Goal: Transaction & Acquisition: Purchase product/service

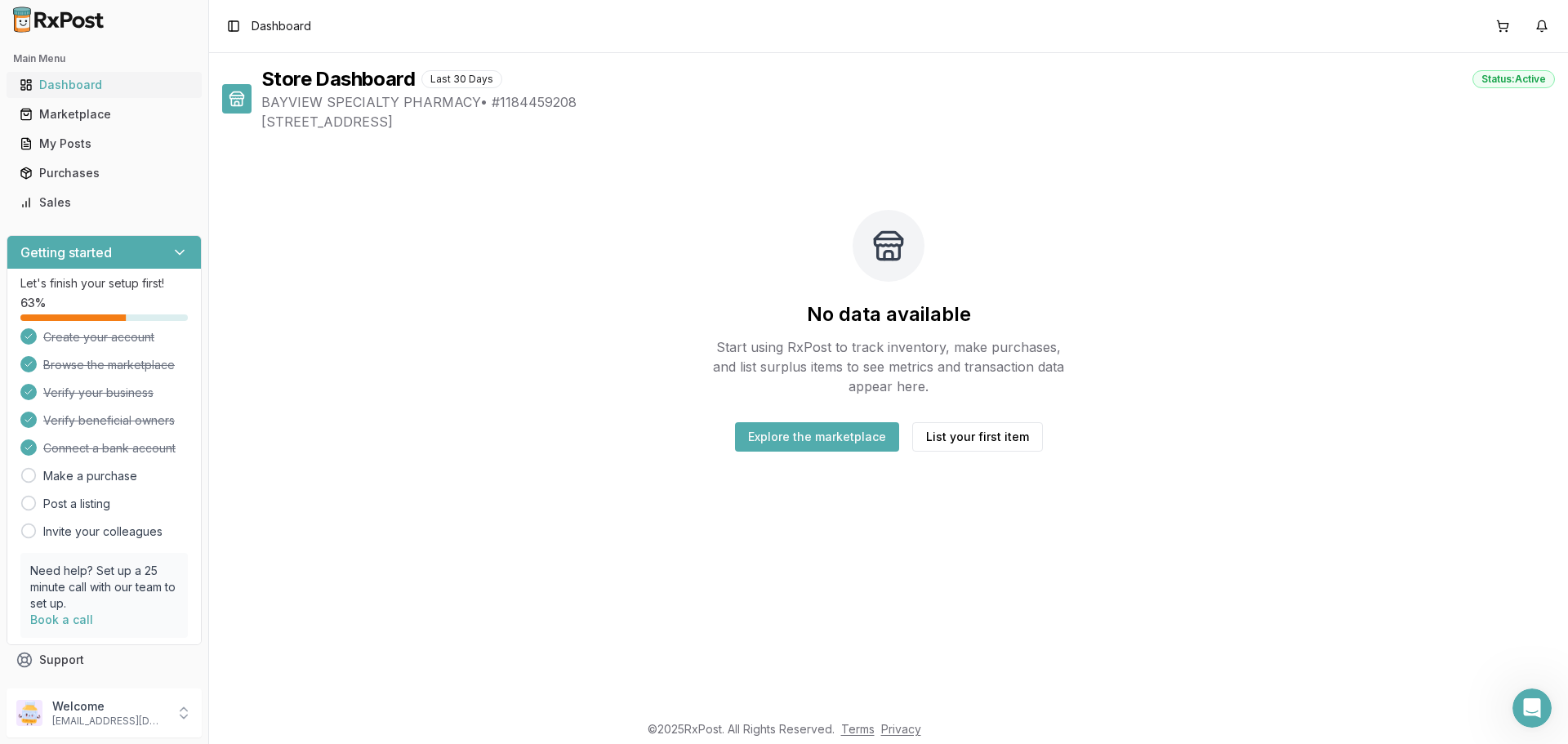
drag, startPoint x: 0, startPoint y: 0, endPoint x: 60, endPoint y: 87, distance: 105.7
click at [60, 87] on div "Dashboard" at bounding box center [104, 84] width 169 height 16
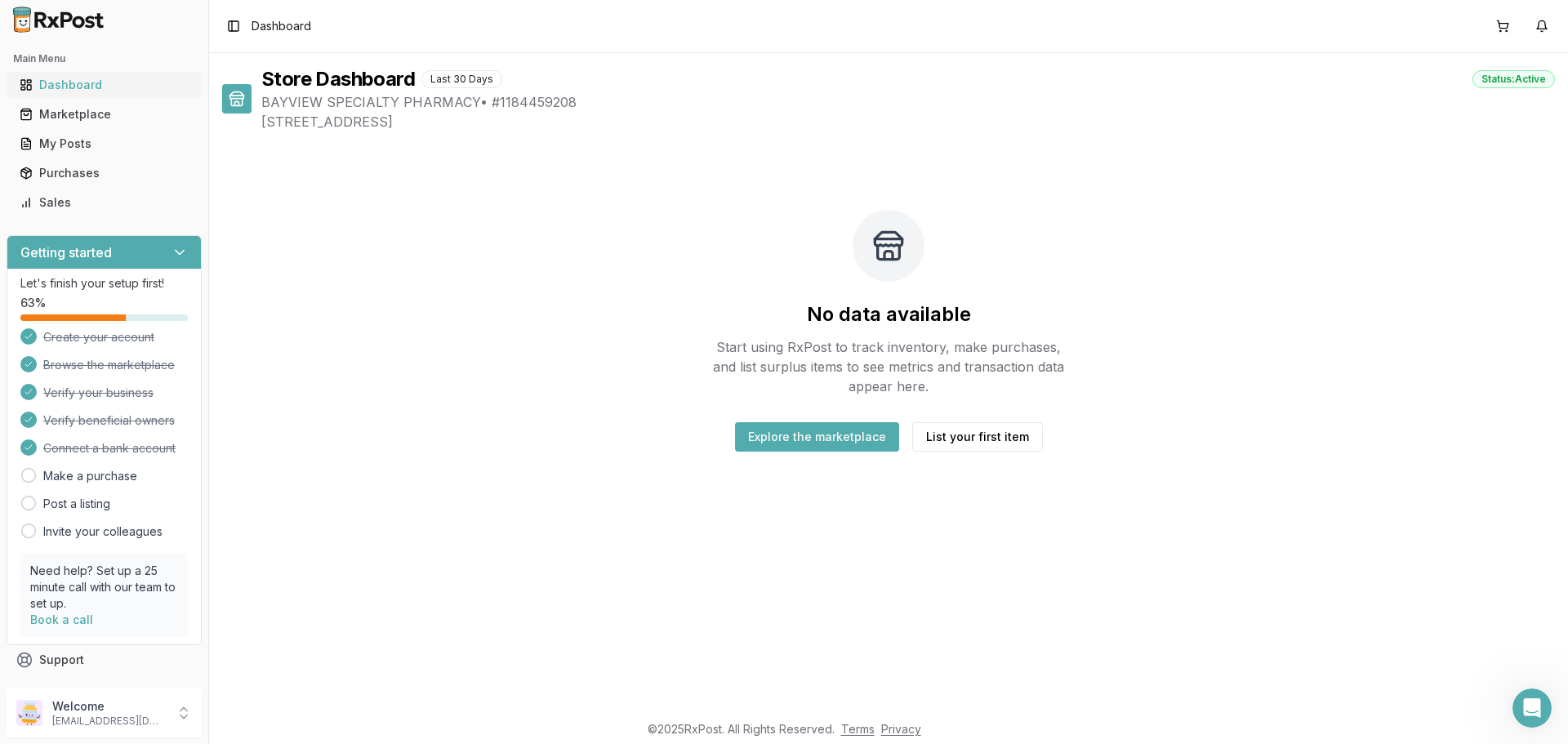
click at [60, 87] on div "Dashboard" at bounding box center [104, 84] width 169 height 16
click at [988, 436] on button "List your first item" at bounding box center [978, 437] width 131 height 29
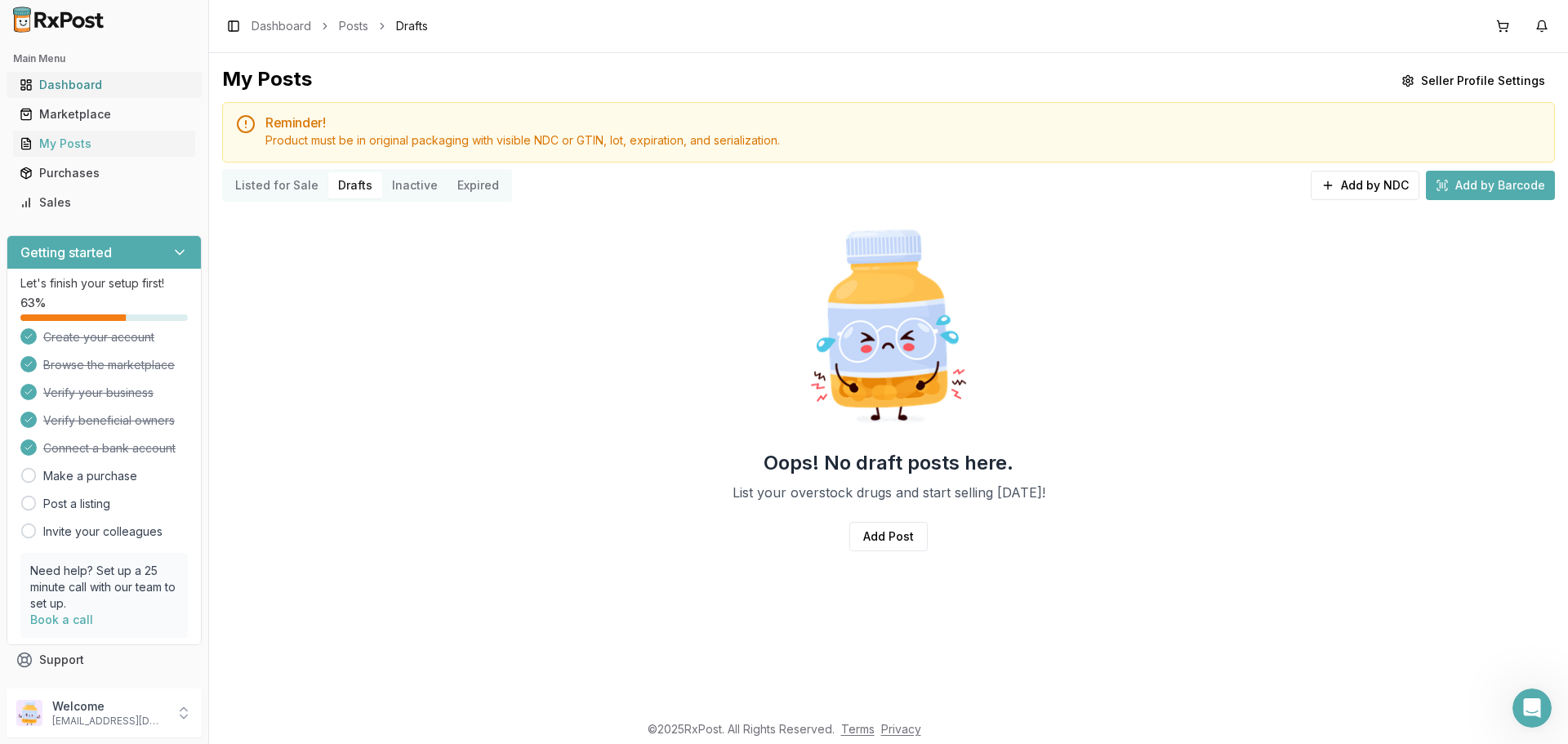
click at [78, 87] on div "Dashboard" at bounding box center [104, 84] width 169 height 16
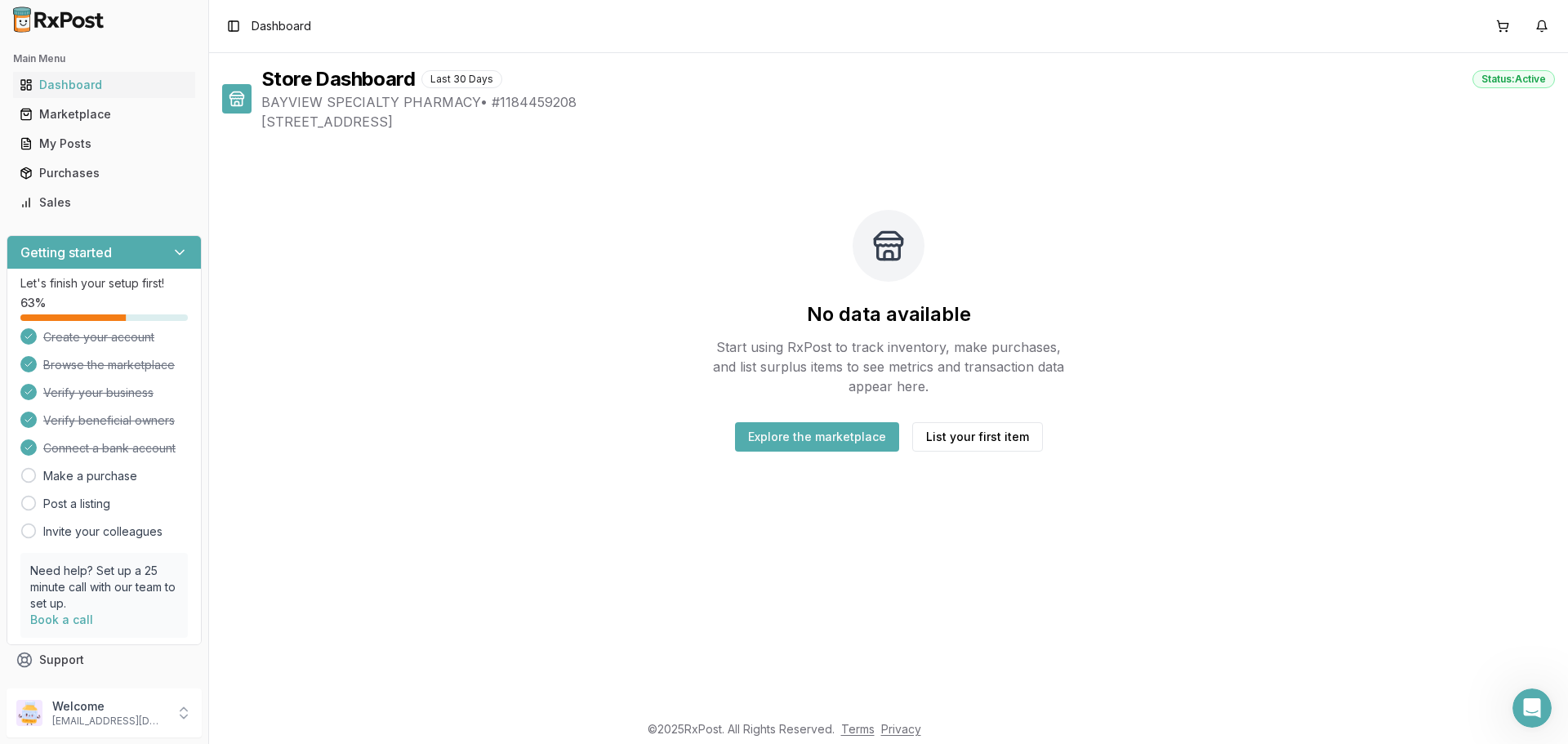
click at [82, 21] on img at bounding box center [59, 20] width 105 height 26
click at [85, 530] on link "Invite your colleagues" at bounding box center [103, 531] width 119 height 16
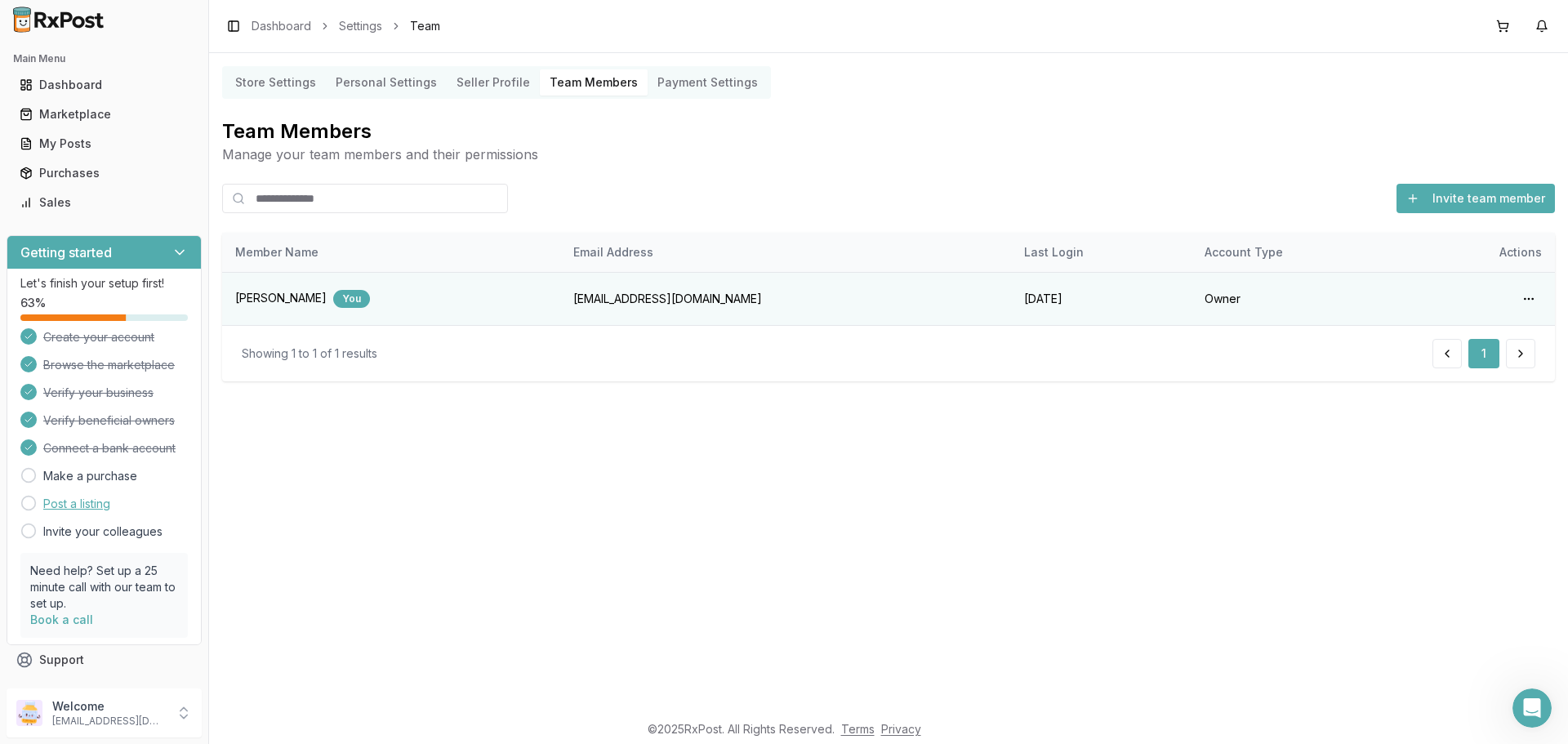
click at [88, 507] on link "Post a listing" at bounding box center [77, 503] width 67 height 16
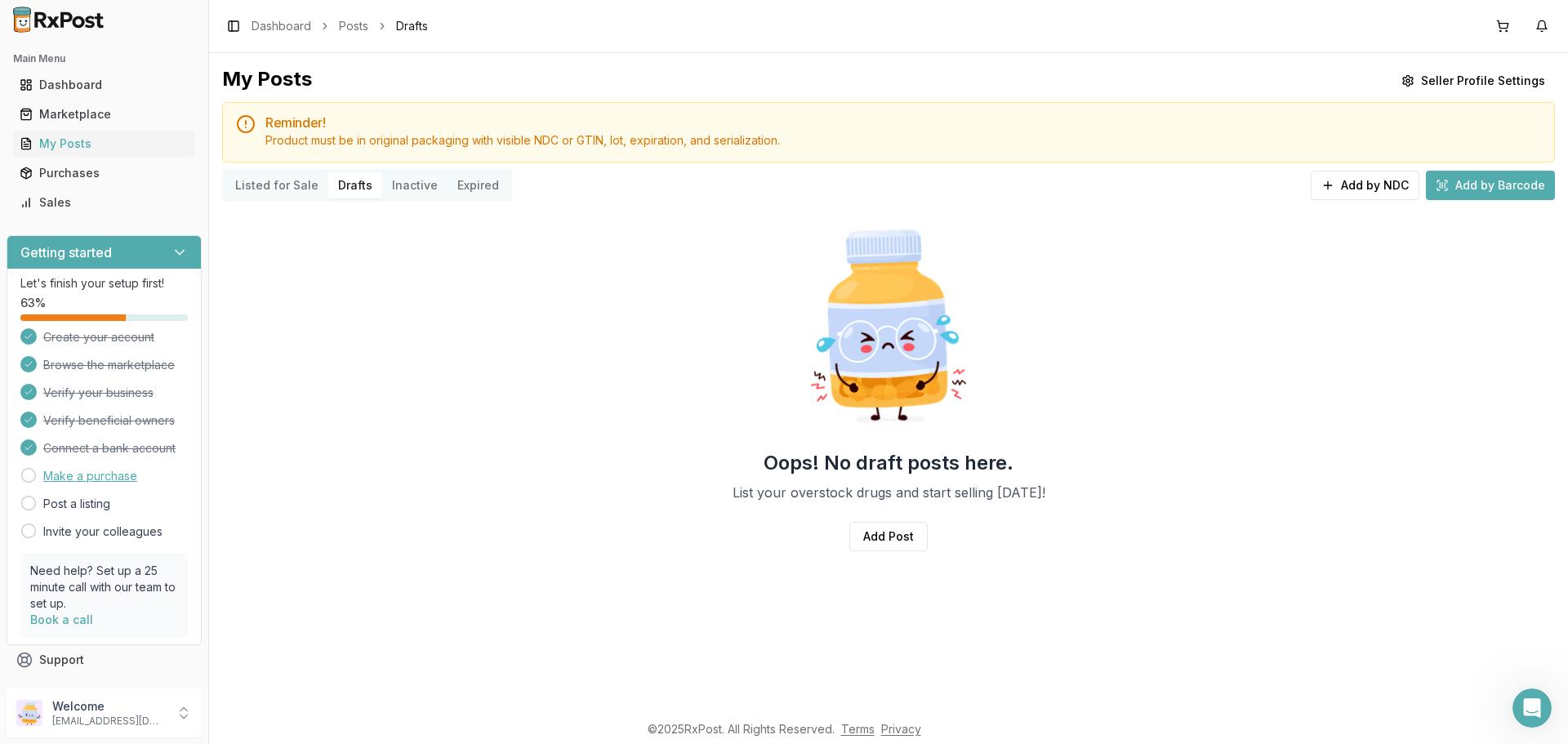
click at [96, 477] on link "Make a purchase" at bounding box center [90, 476] width 94 height 16
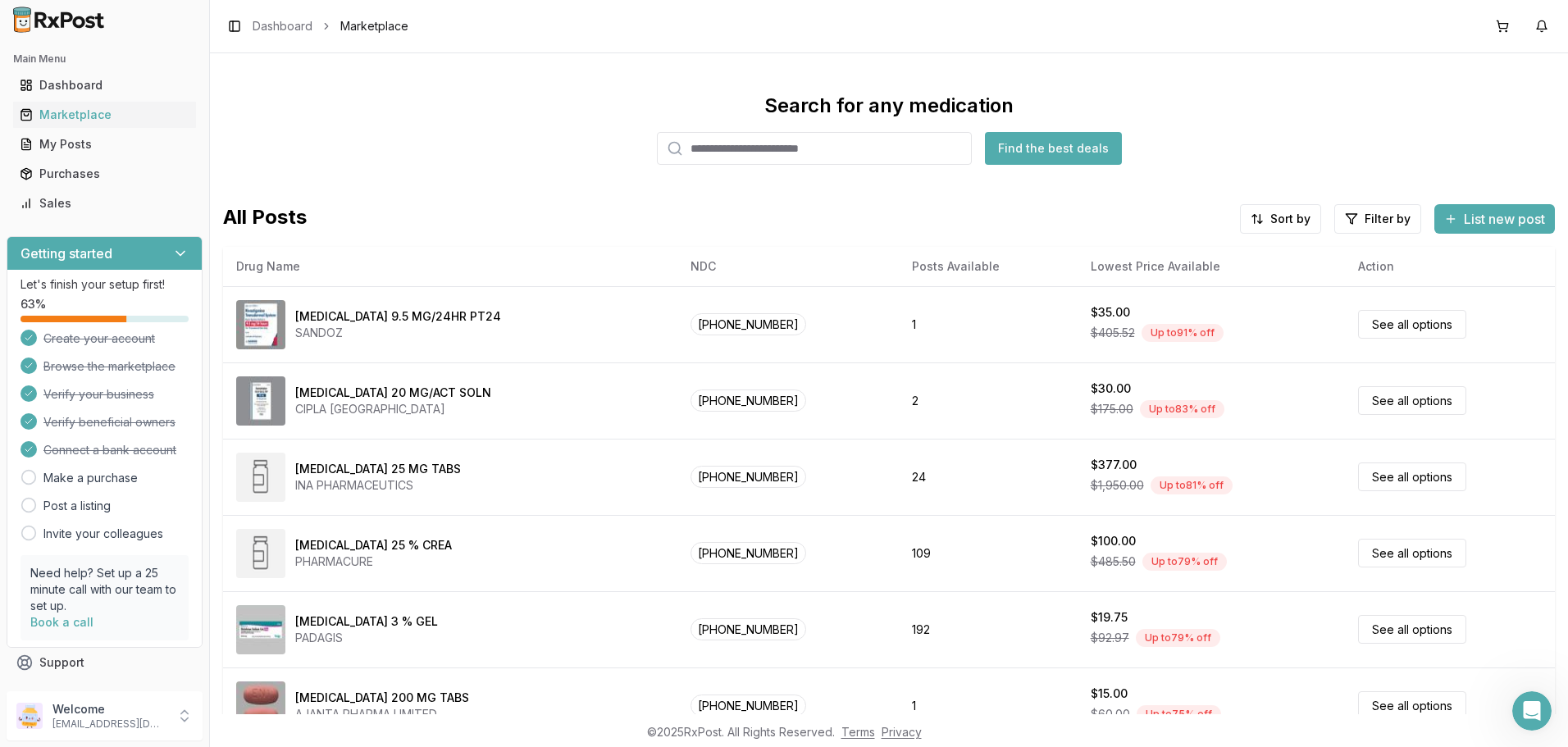
click at [804, 159] on input "search" at bounding box center [815, 148] width 315 height 33
click at [1074, 143] on button "Find the best deals" at bounding box center [1053, 148] width 137 height 33
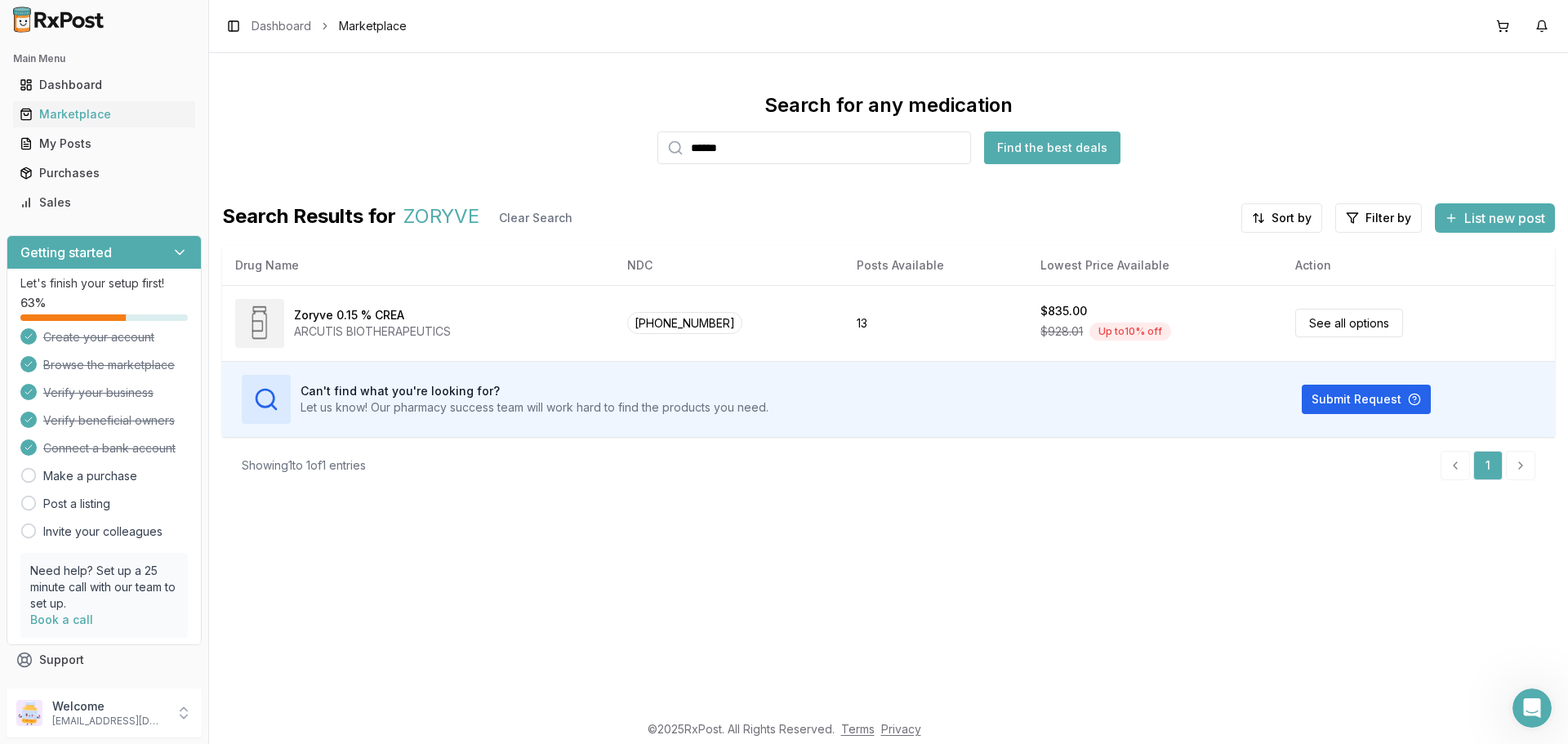
drag, startPoint x: 756, startPoint y: 146, endPoint x: 730, endPoint y: 153, distance: 26.9
click at [730, 153] on input "******" at bounding box center [814, 147] width 314 height 33
type input "*"
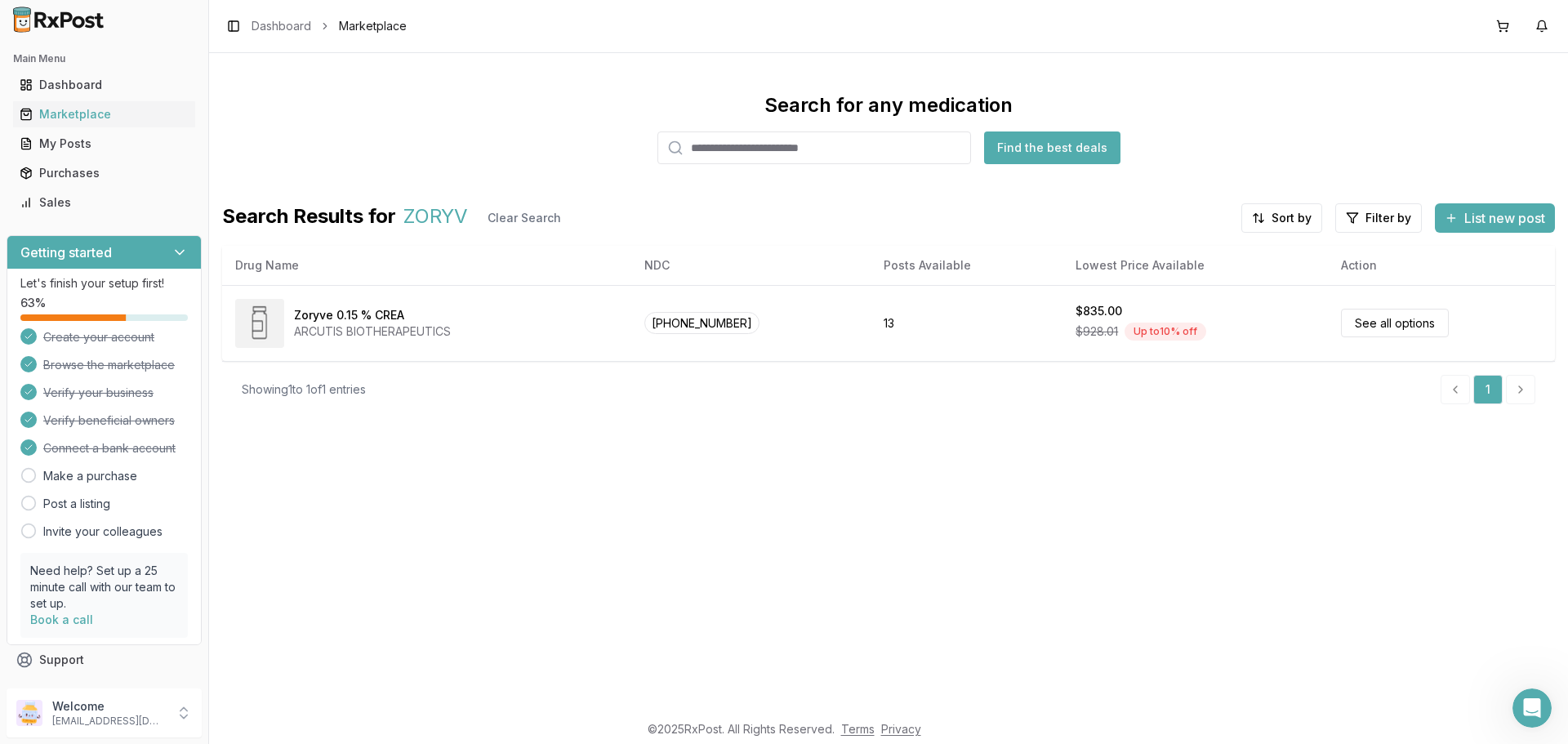
click at [954, 153] on input "search" at bounding box center [814, 147] width 314 height 33
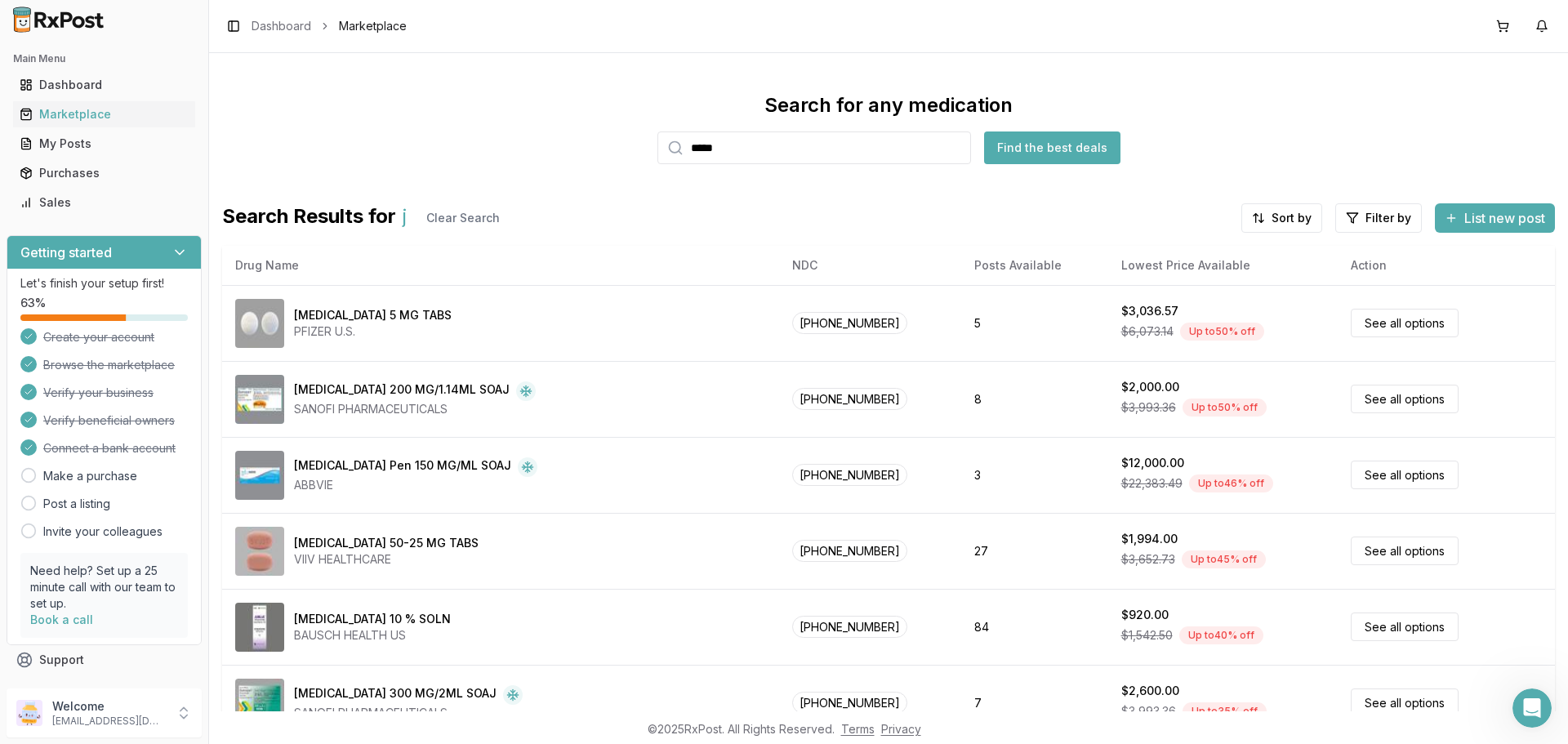
type input "*****"
